Goal: Information Seeking & Learning: Check status

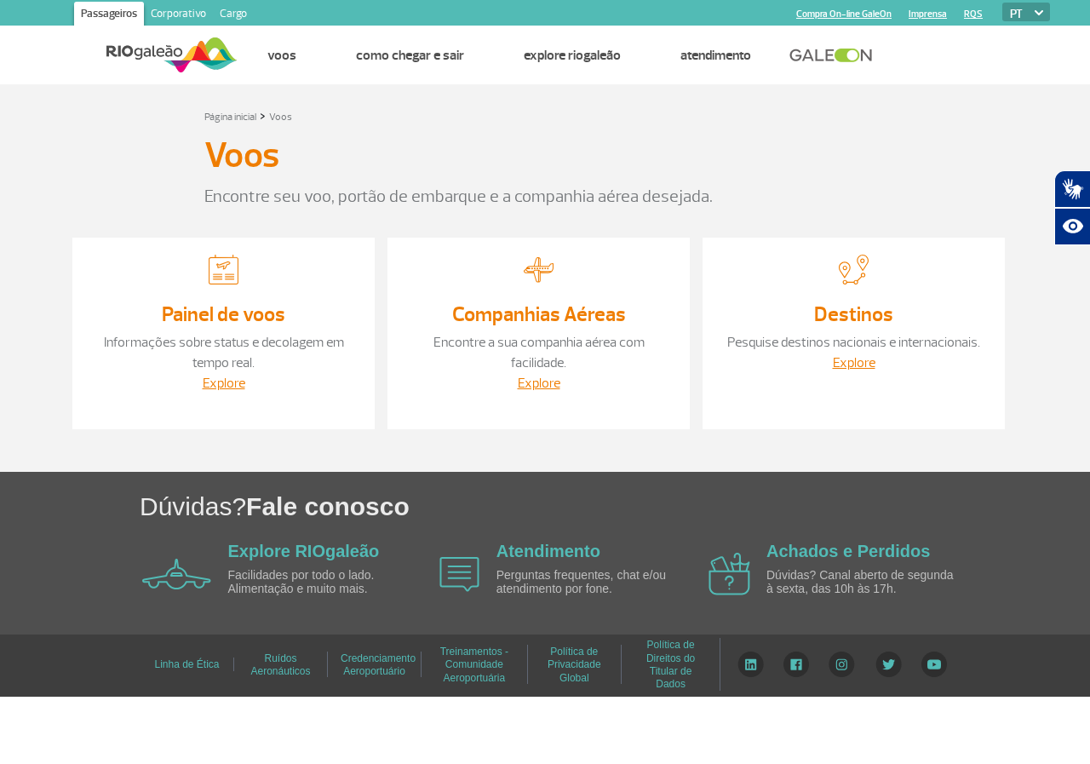
click at [221, 278] on img at bounding box center [224, 270] width 30 height 30
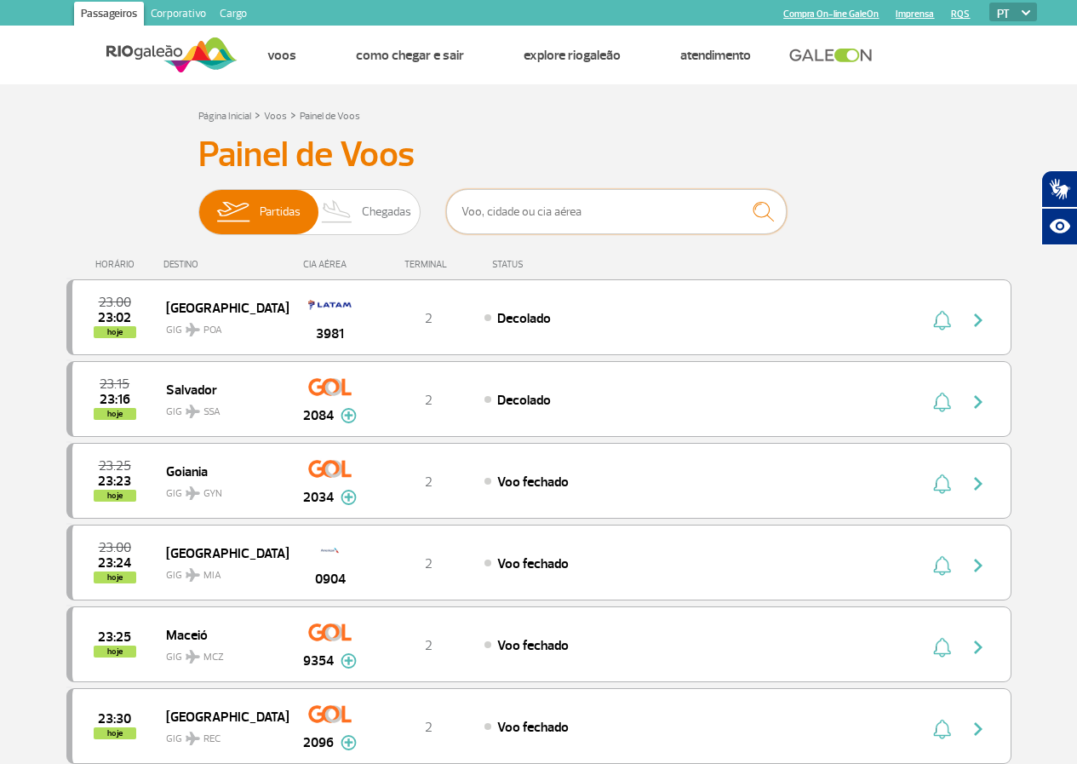
click at [504, 212] on input "text" at bounding box center [616, 211] width 341 height 45
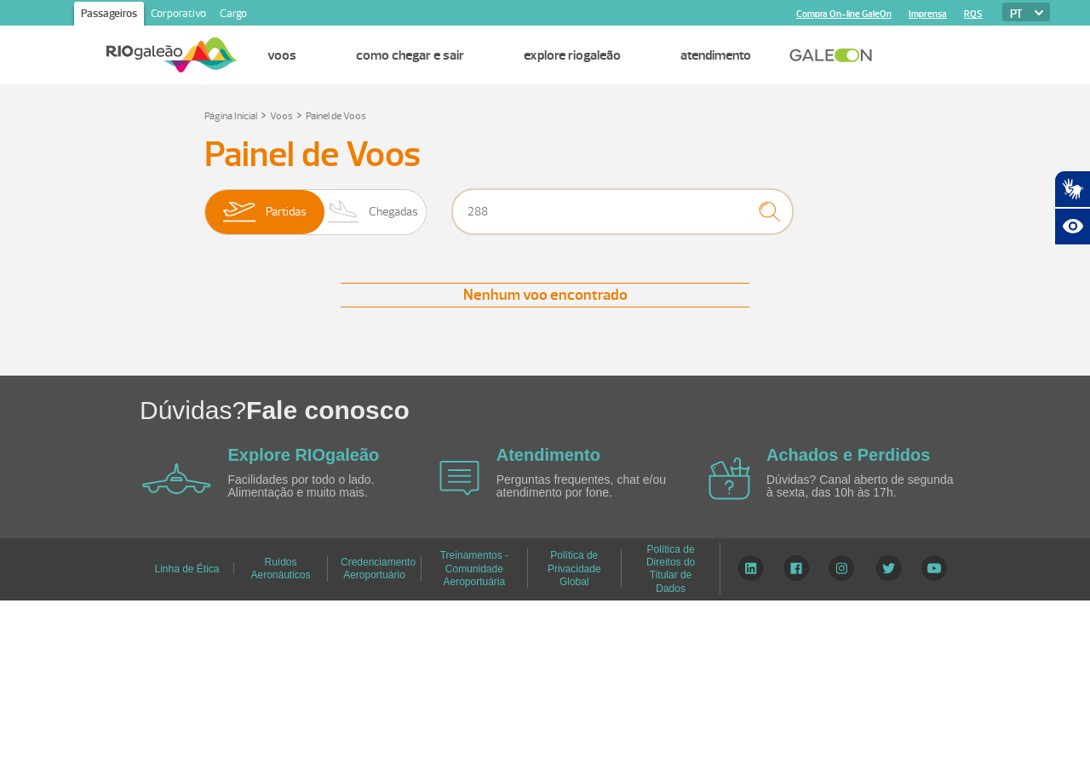
click at [504, 213] on input "288" at bounding box center [622, 211] width 341 height 45
type input "2889"
click at [393, 214] on span "Chegadas" at bounding box center [393, 212] width 49 height 44
click at [204, 204] on input "Partidas Chegadas" at bounding box center [204, 204] width 0 height 0
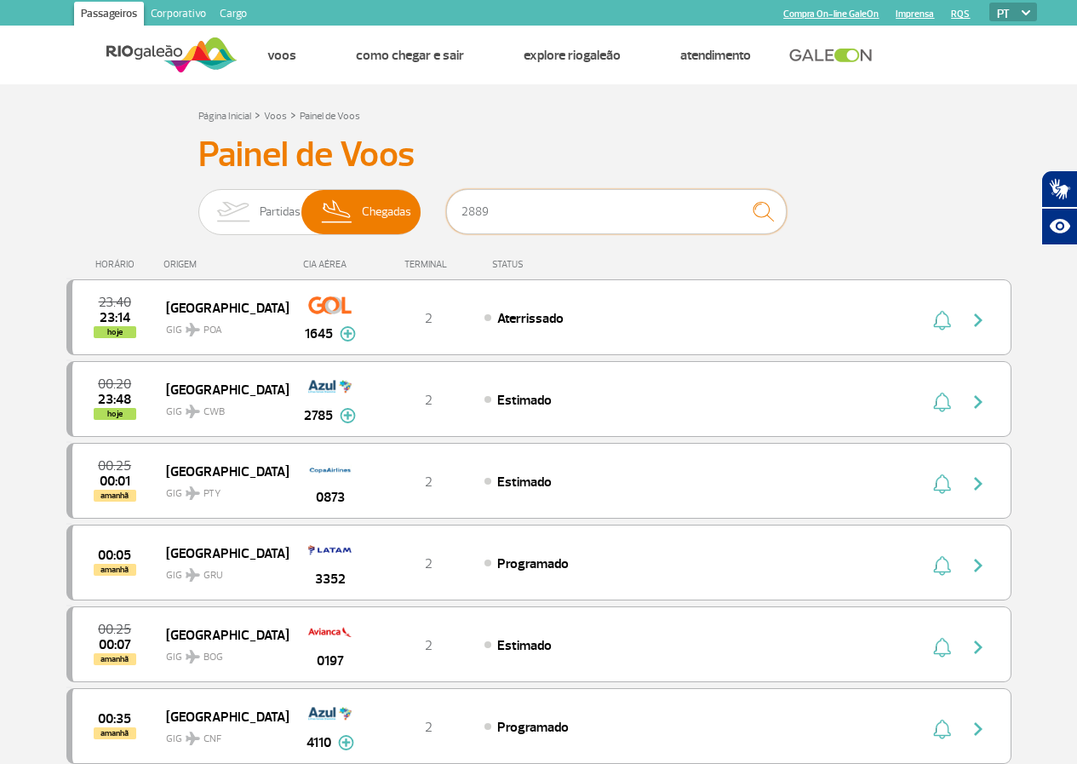
drag, startPoint x: 532, startPoint y: 215, endPoint x: 451, endPoint y: 208, distance: 82.0
click at [451, 208] on input "2889" at bounding box center [616, 211] width 341 height 45
click at [522, 405] on span "Estimado" at bounding box center [524, 400] width 55 height 17
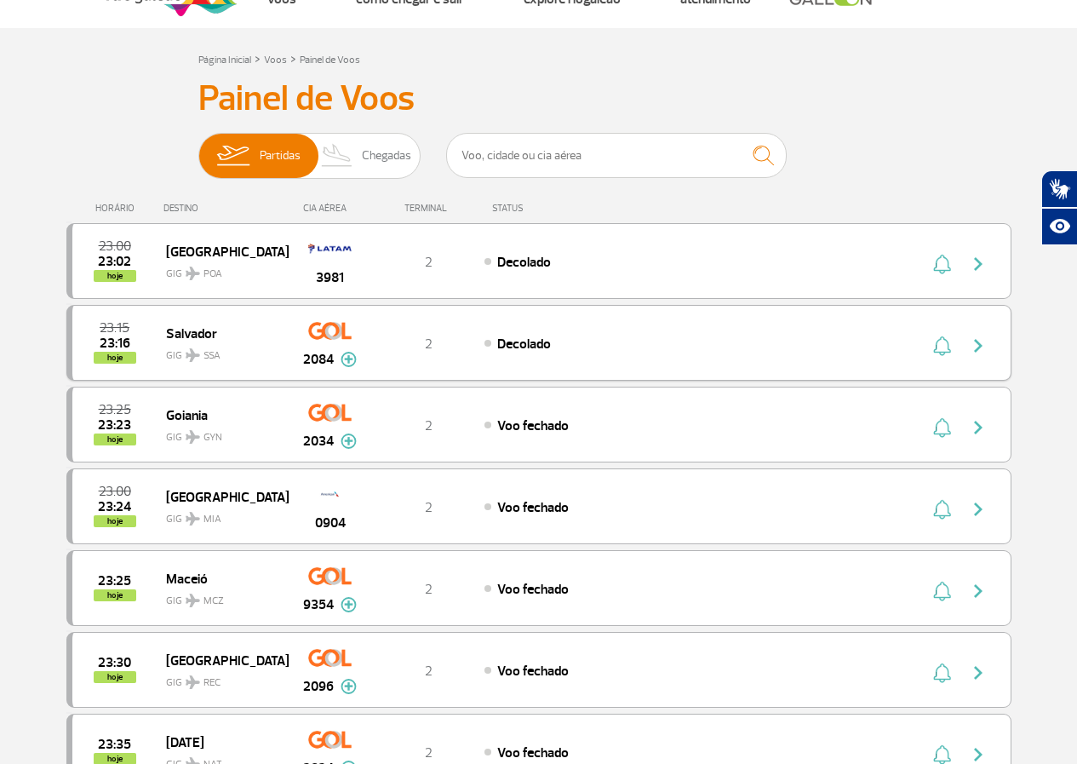
scroll to position [85, 0]
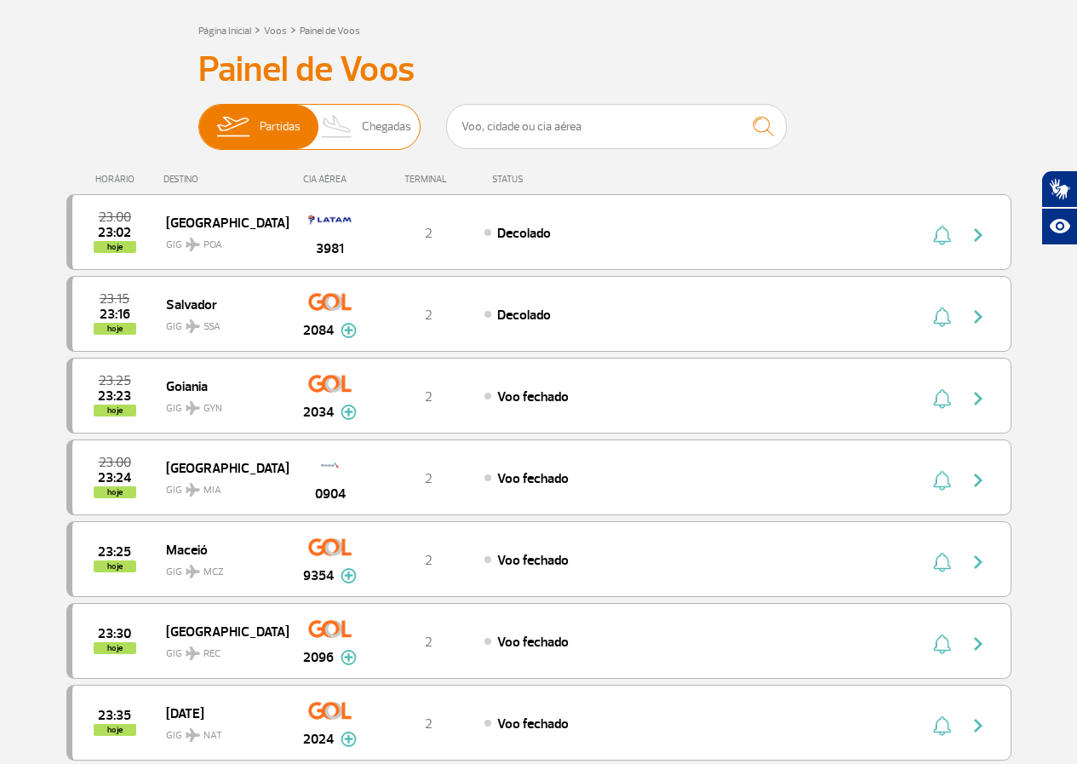
click at [382, 124] on span "Chegadas" at bounding box center [386, 127] width 49 height 44
click at [198, 118] on input "Partidas Chegadas" at bounding box center [198, 118] width 0 height 0
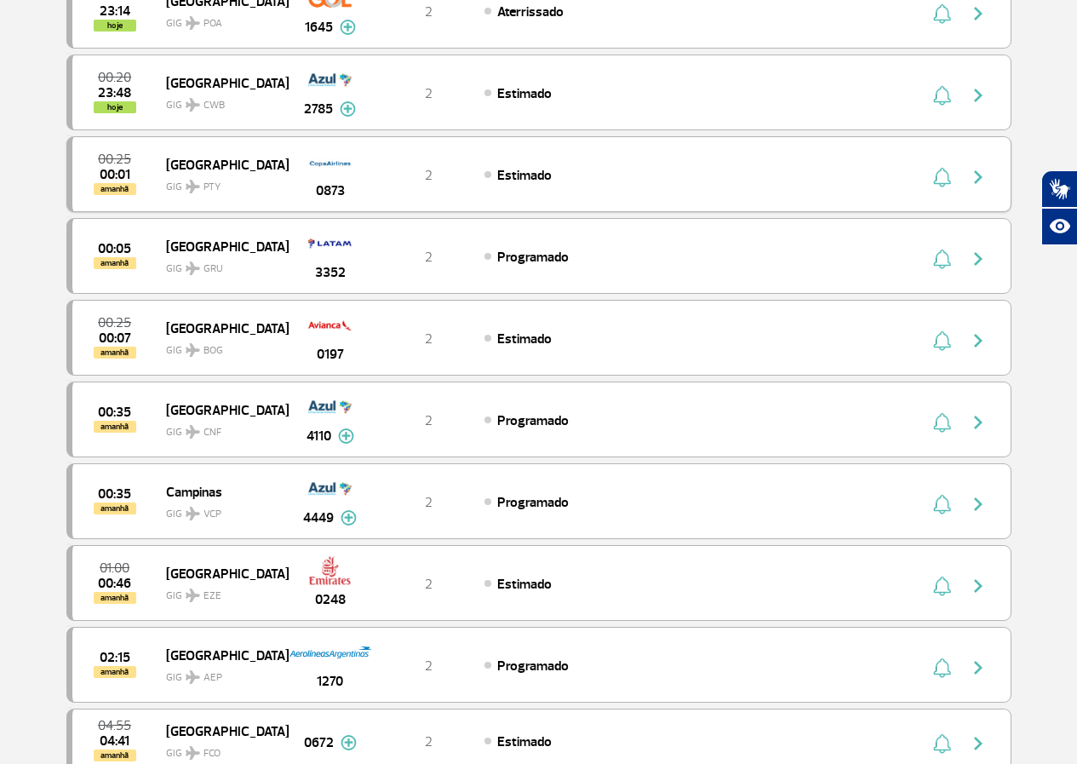
scroll to position [0, 0]
